Goal: Task Accomplishment & Management: Manage account settings

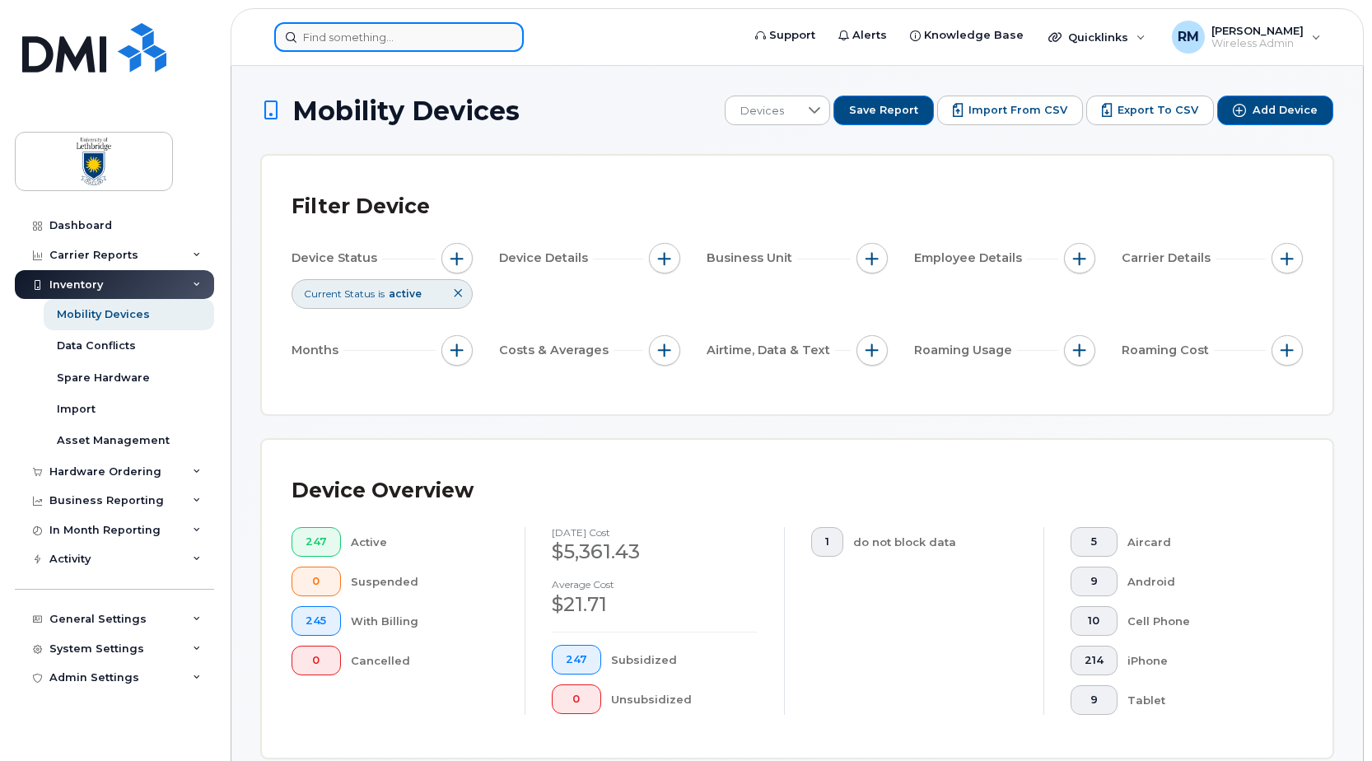
click at [364, 26] on input at bounding box center [399, 37] width 250 height 30
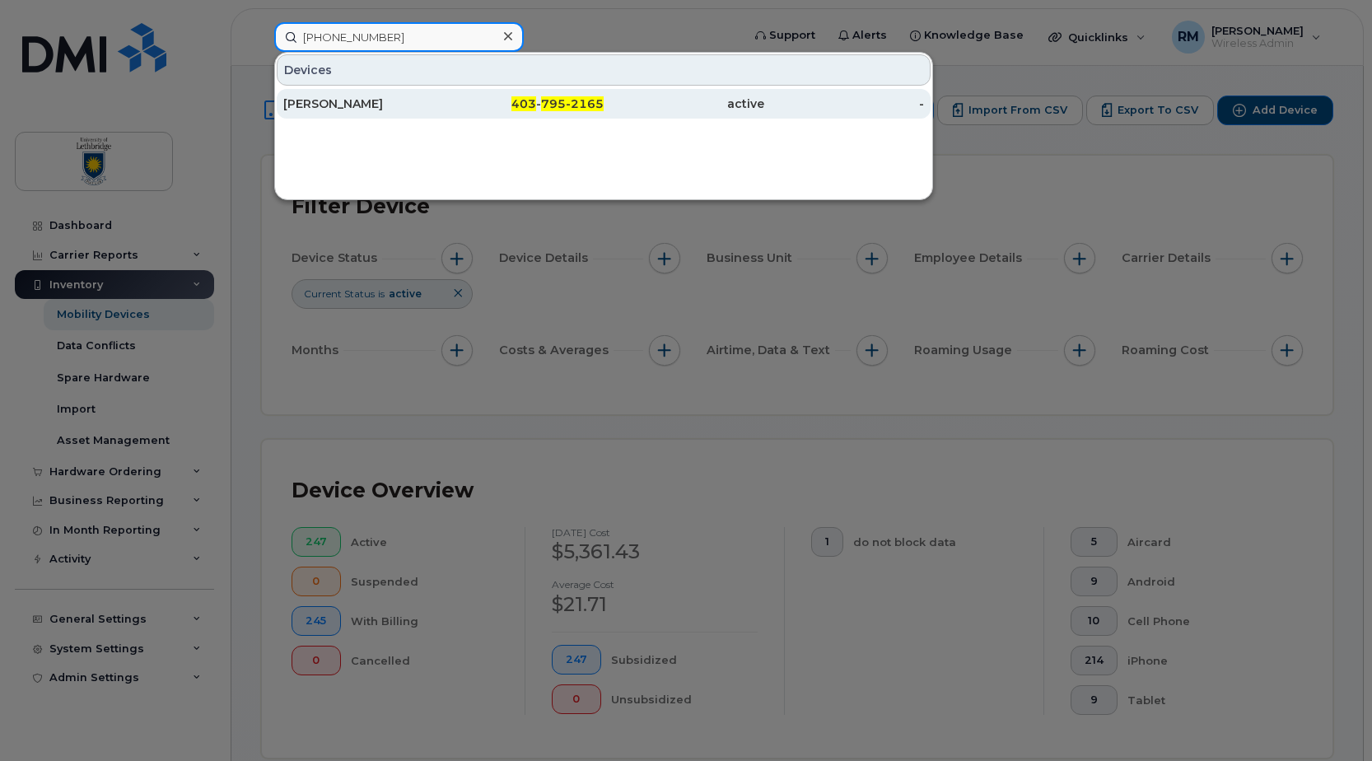
type input "403 795-2165"
click at [342, 100] on div "[PERSON_NAME]" at bounding box center [363, 104] width 161 height 16
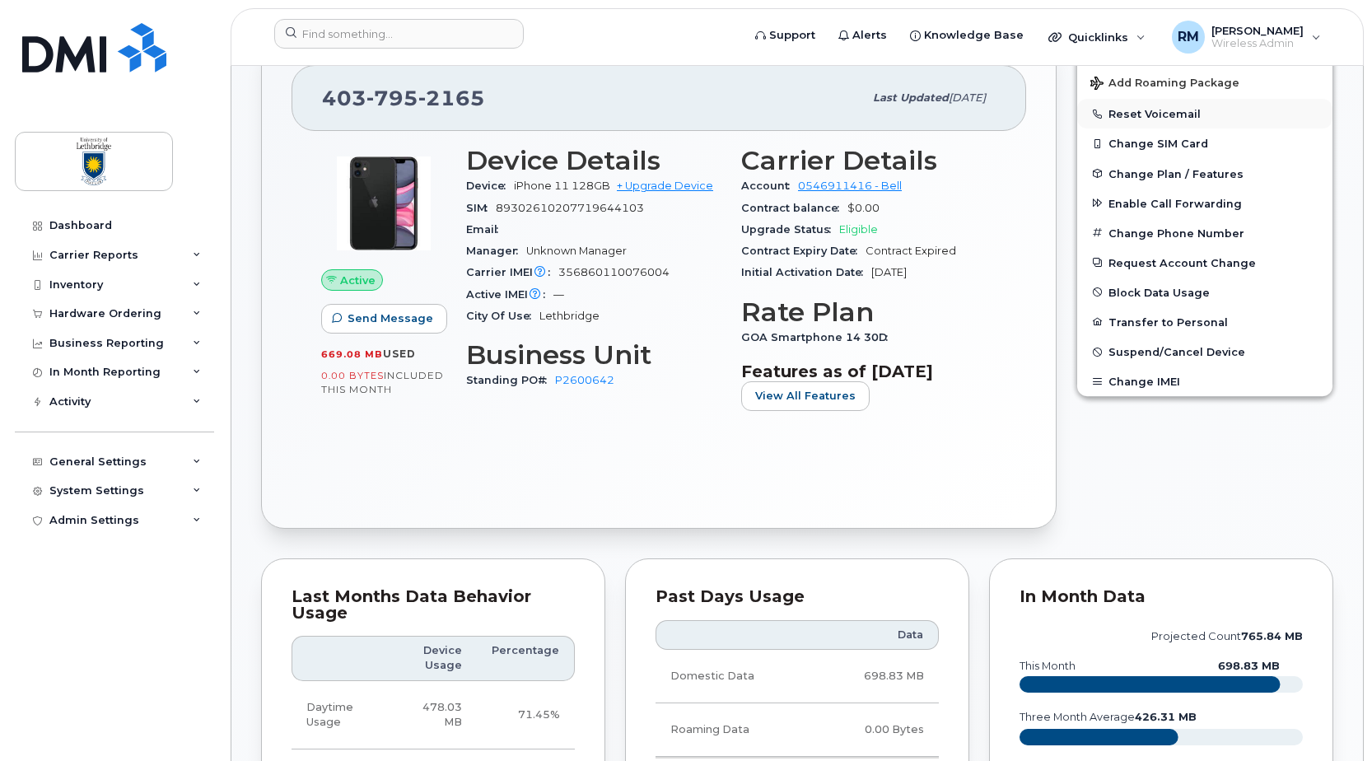
scroll to position [494, 0]
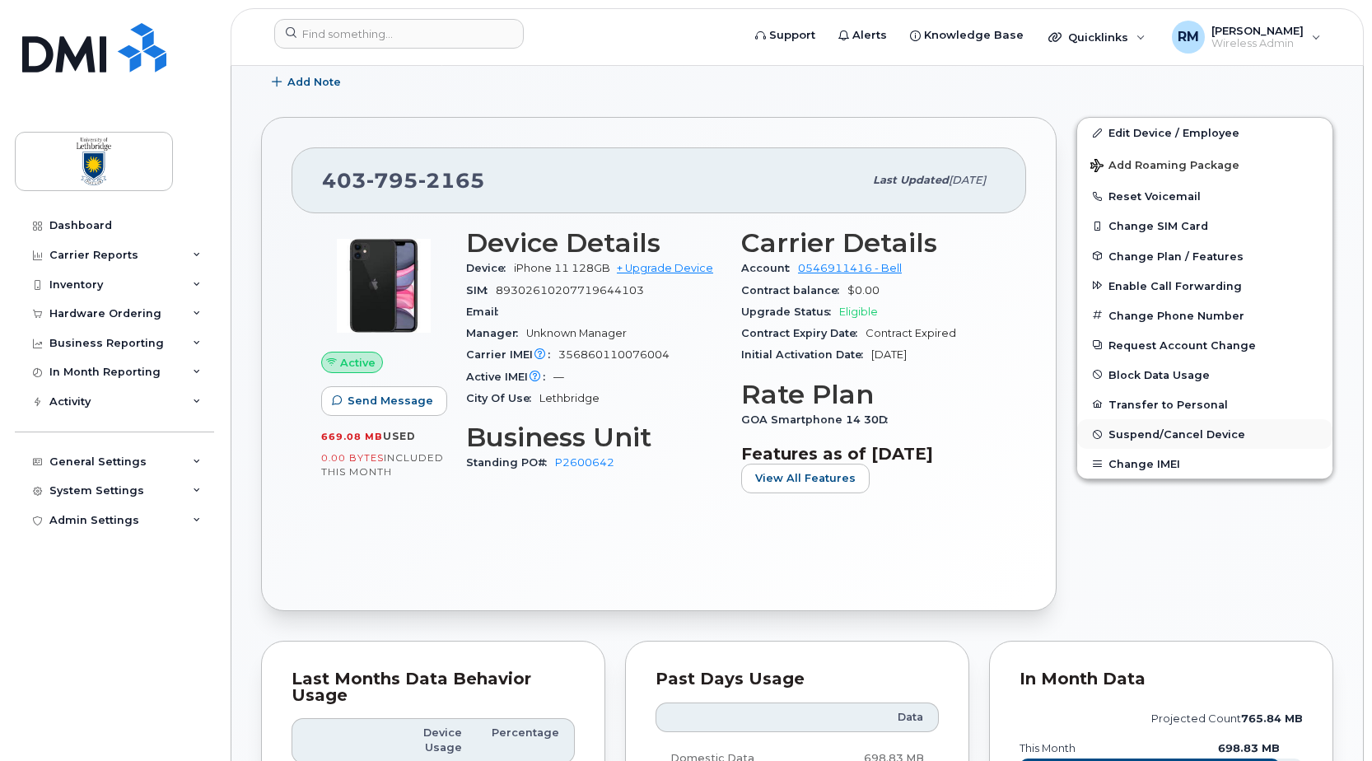
click at [1196, 433] on span "Suspend/Cancel Device" at bounding box center [1177, 434] width 137 height 12
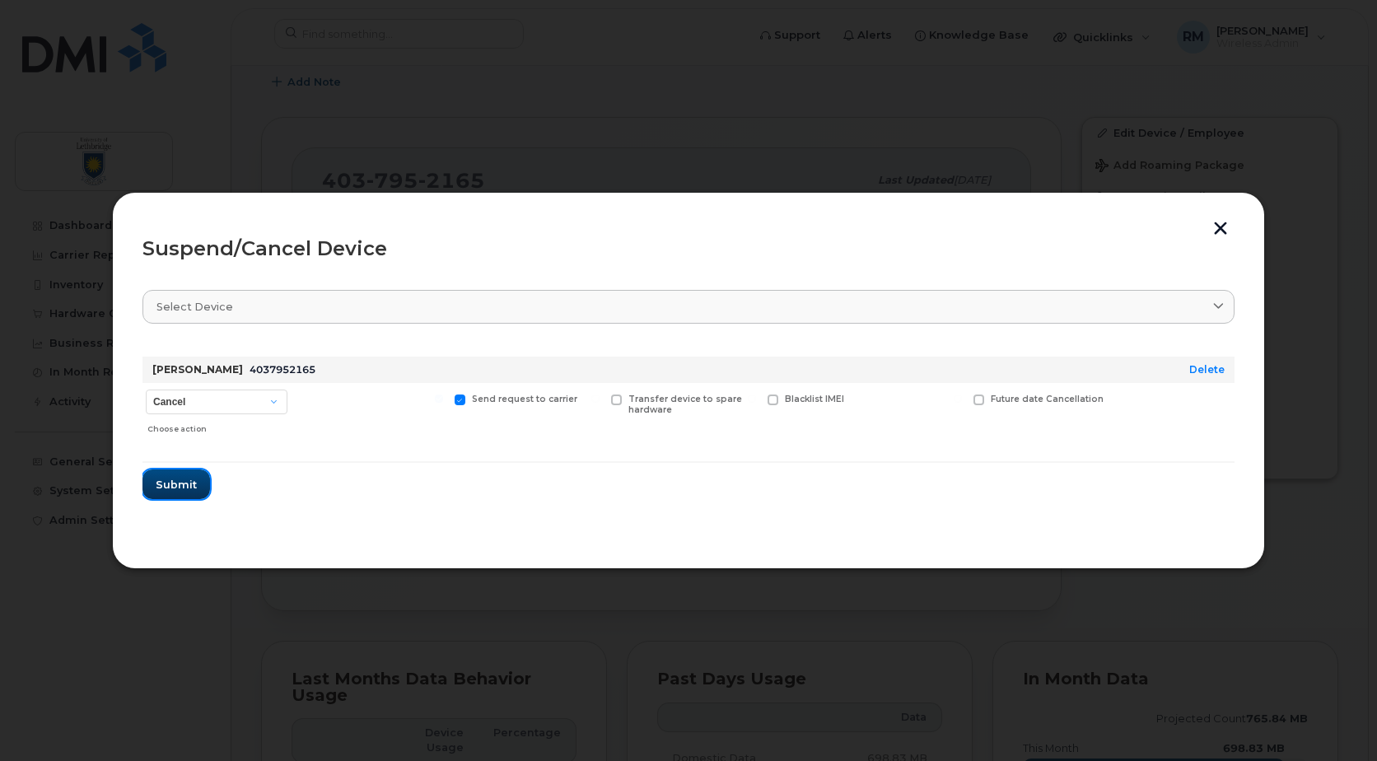
click at [165, 485] on span "Submit" at bounding box center [176, 485] width 41 height 16
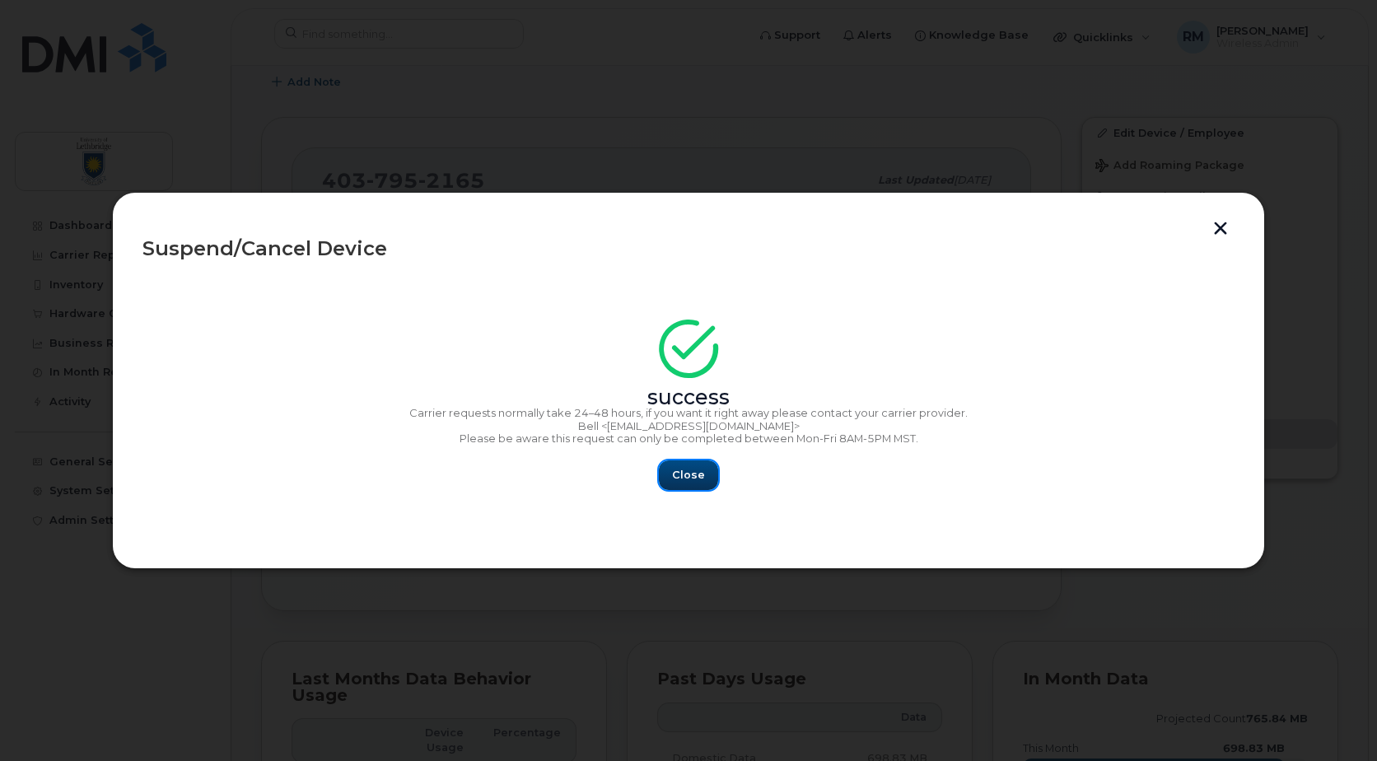
click at [694, 478] on span "Close" at bounding box center [688, 475] width 33 height 16
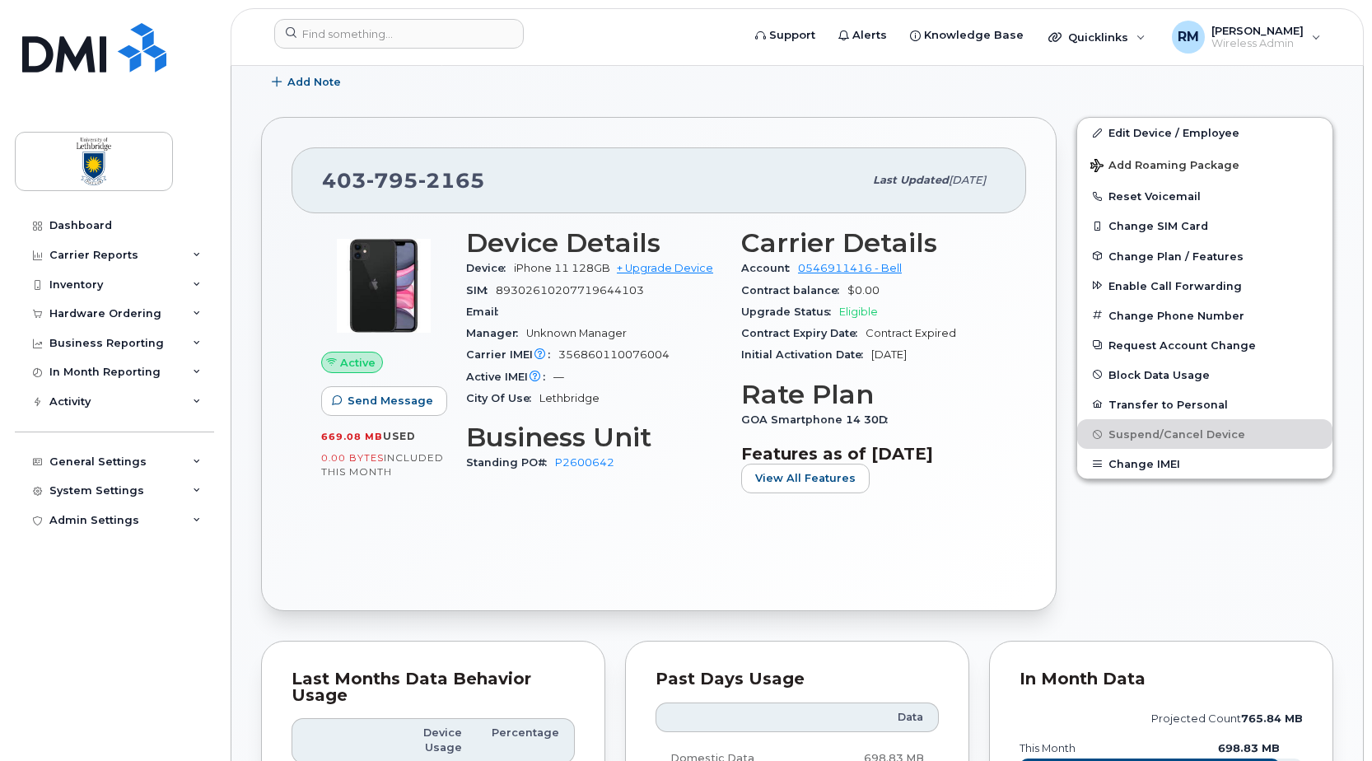
scroll to position [329, 0]
